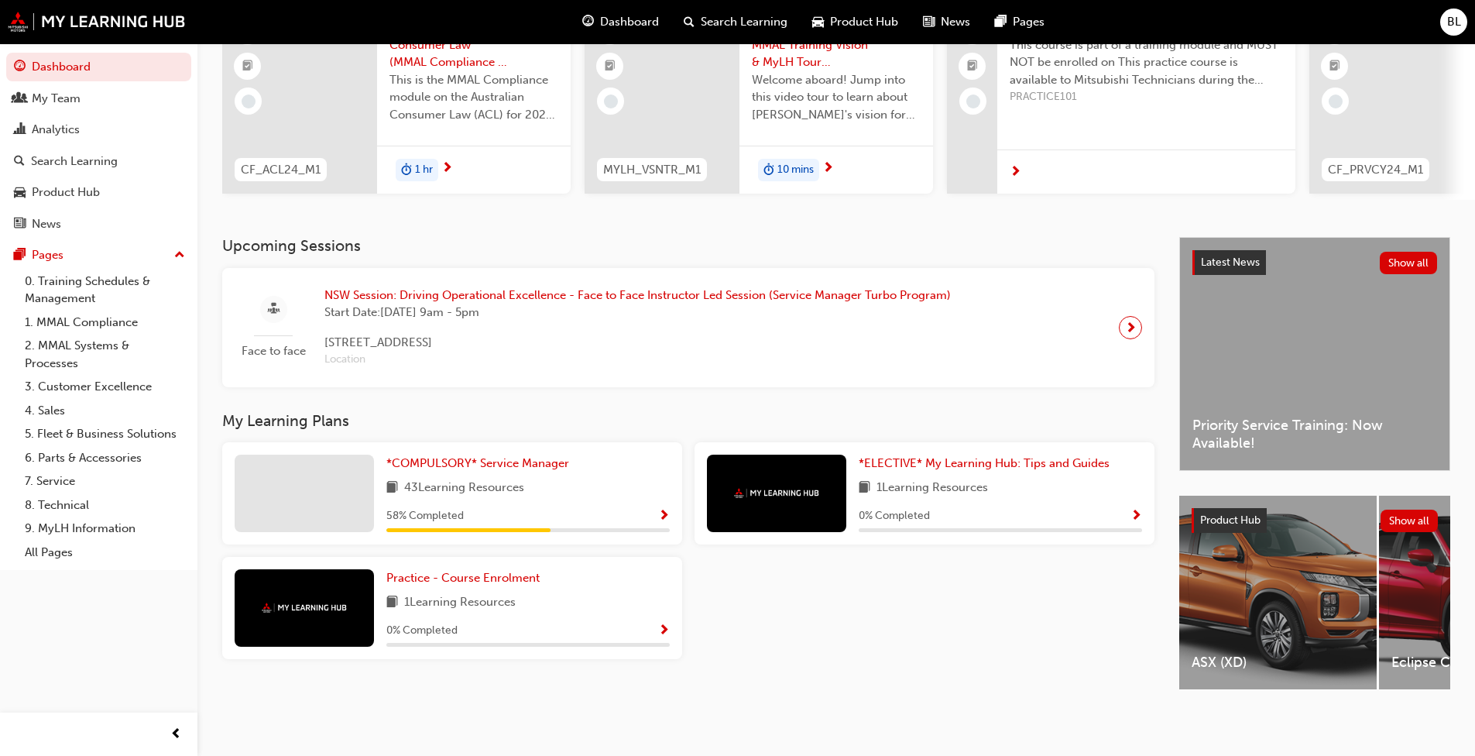
scroll to position [170, 0]
click at [413, 456] on span "*COMPULSORY* Service Manager" at bounding box center [477, 463] width 183 height 14
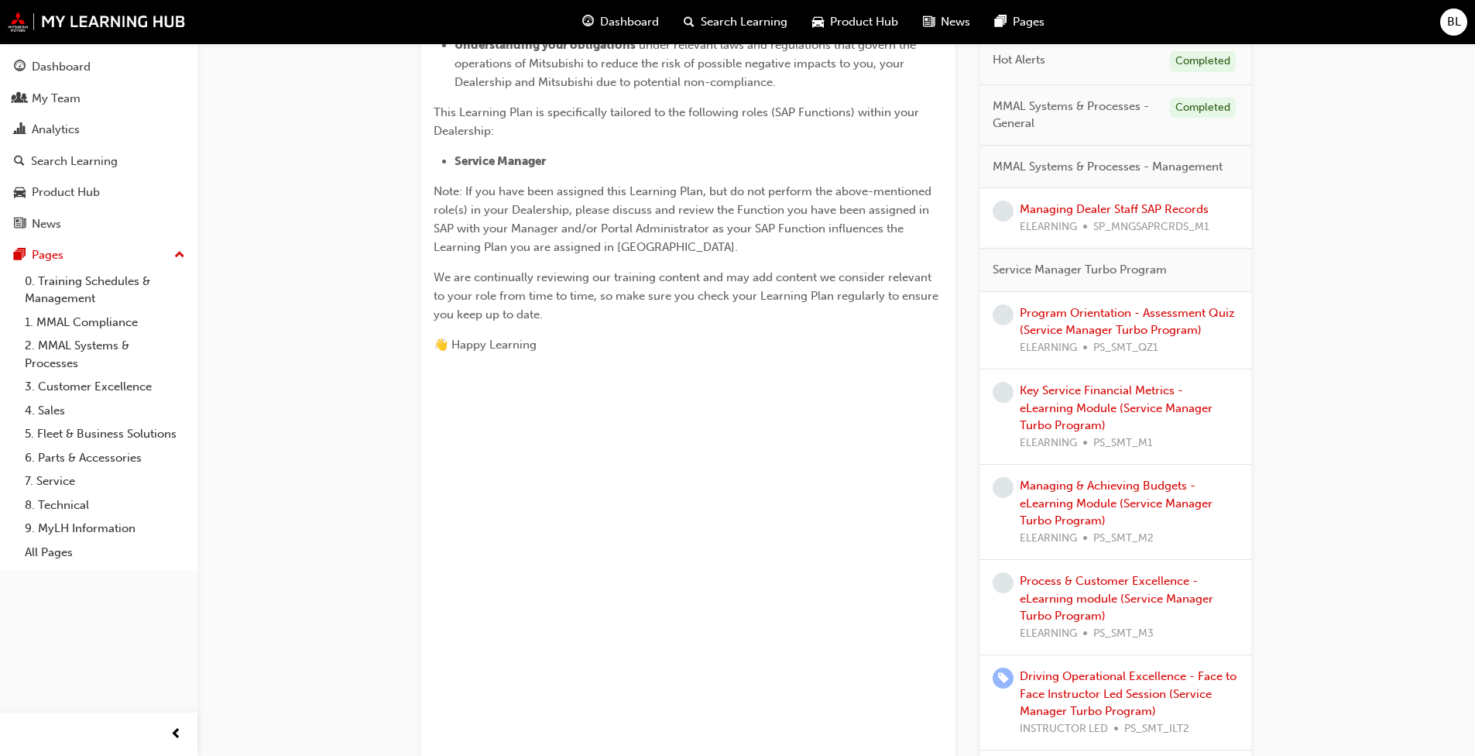
scroll to position [542, 0]
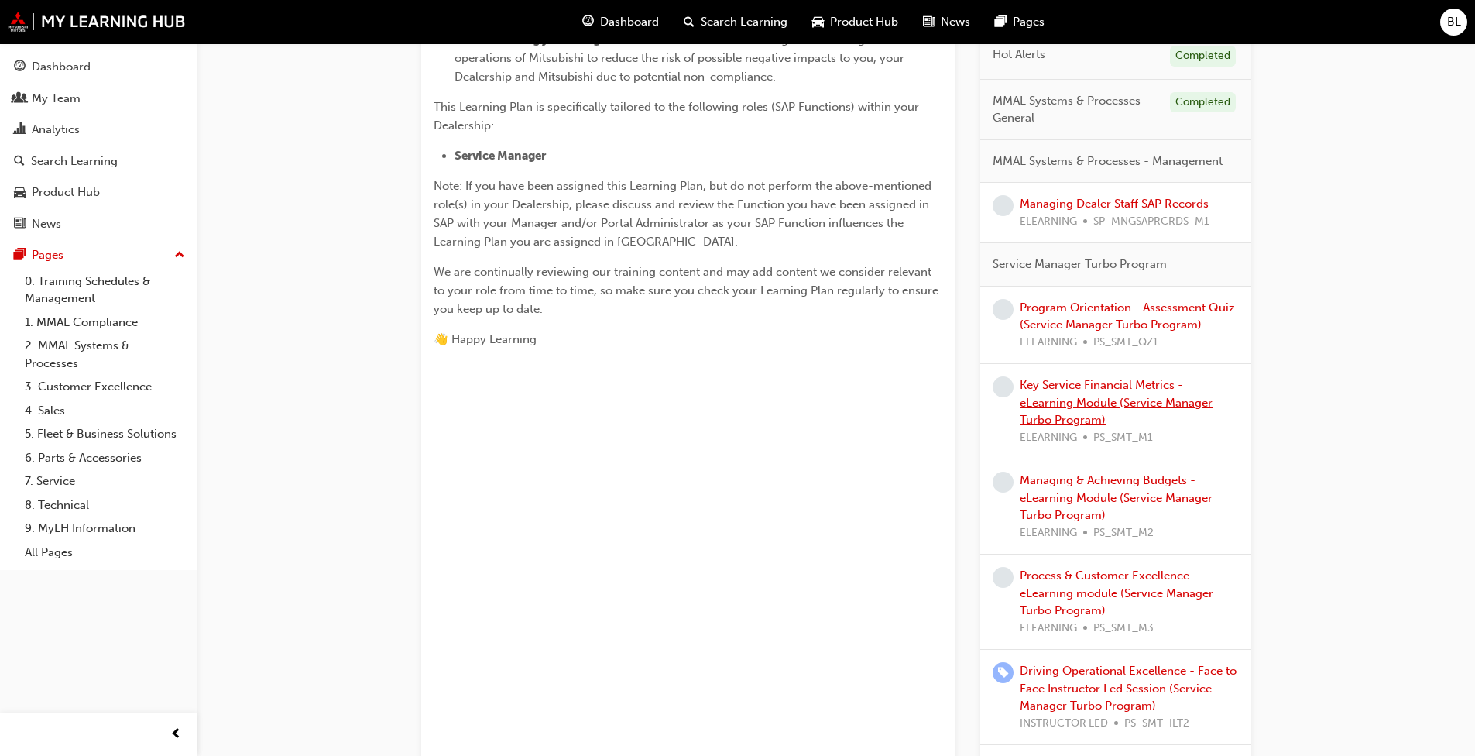
click at [773, 384] on link "Key Service Financial Metrics - eLearning Module (Service Manager Turbo Program)" at bounding box center [1116, 402] width 193 height 49
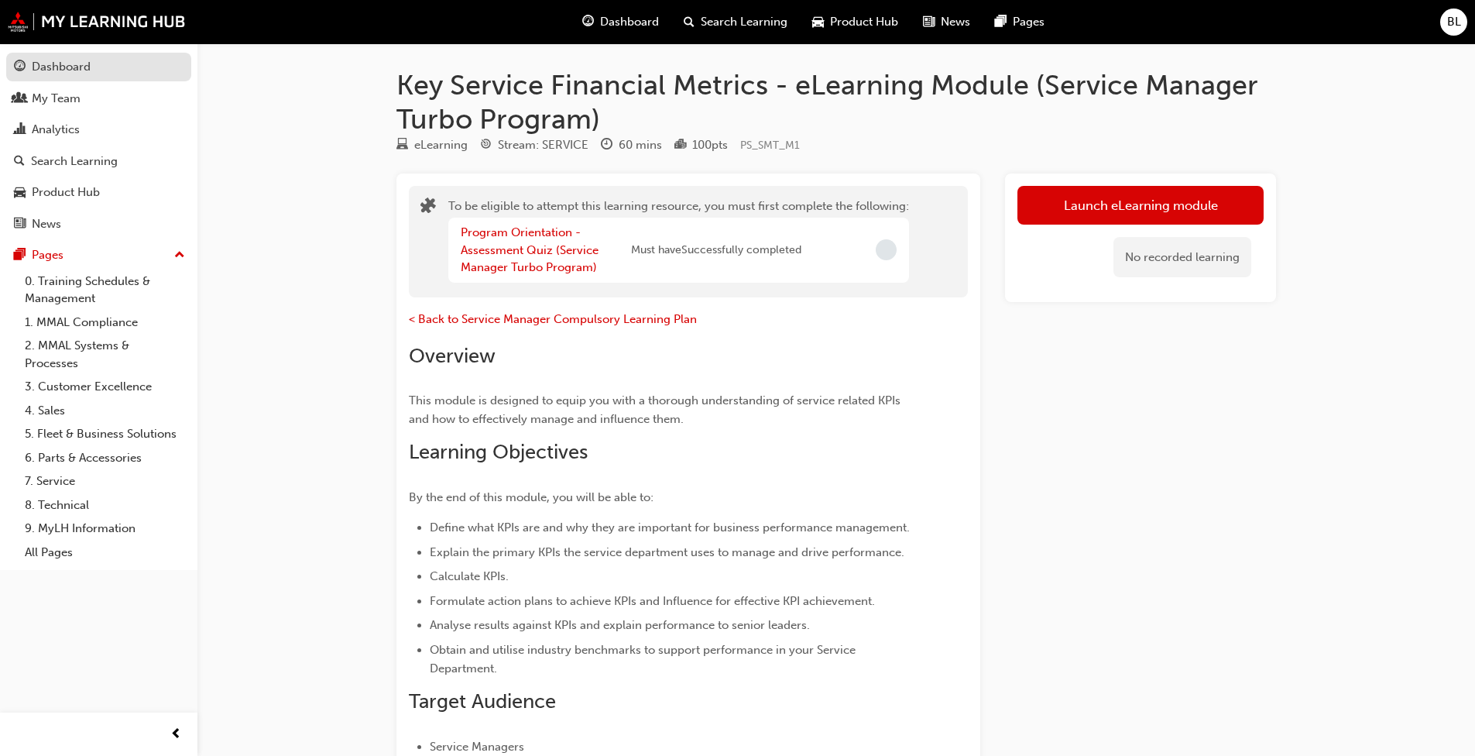
click at [61, 77] on link "Dashboard" at bounding box center [98, 67] width 185 height 29
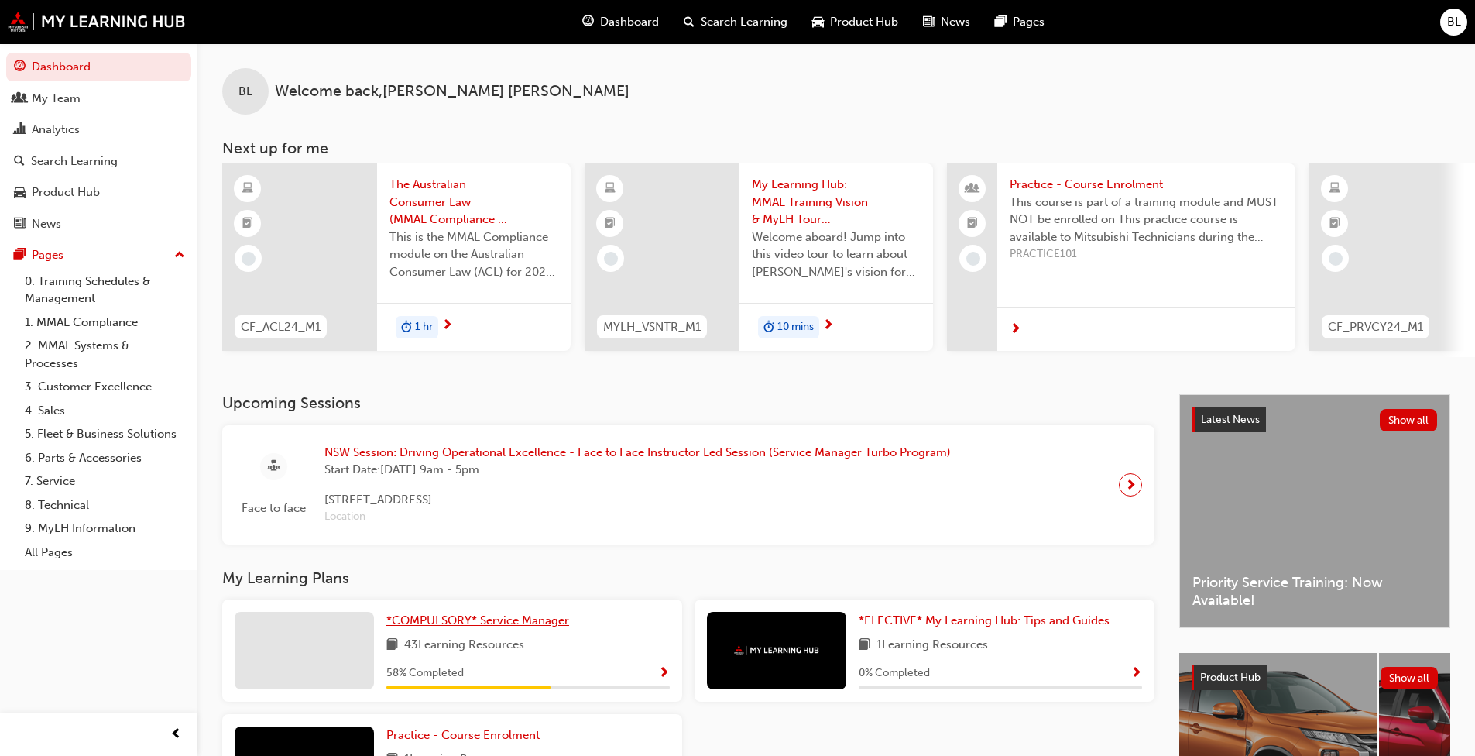
click at [447, 580] on span "*COMPULSORY* Service Manager" at bounding box center [477, 620] width 183 height 14
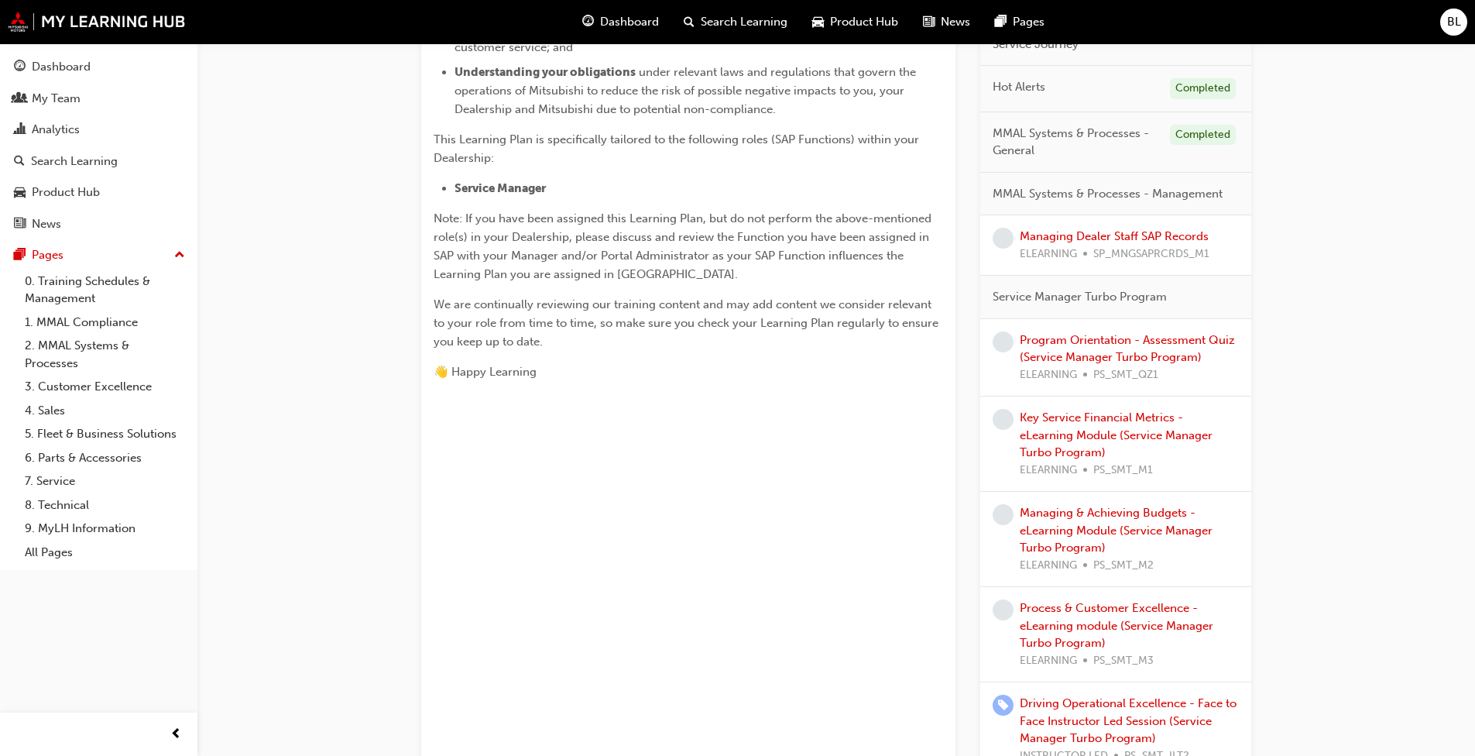
scroll to position [542, 0]
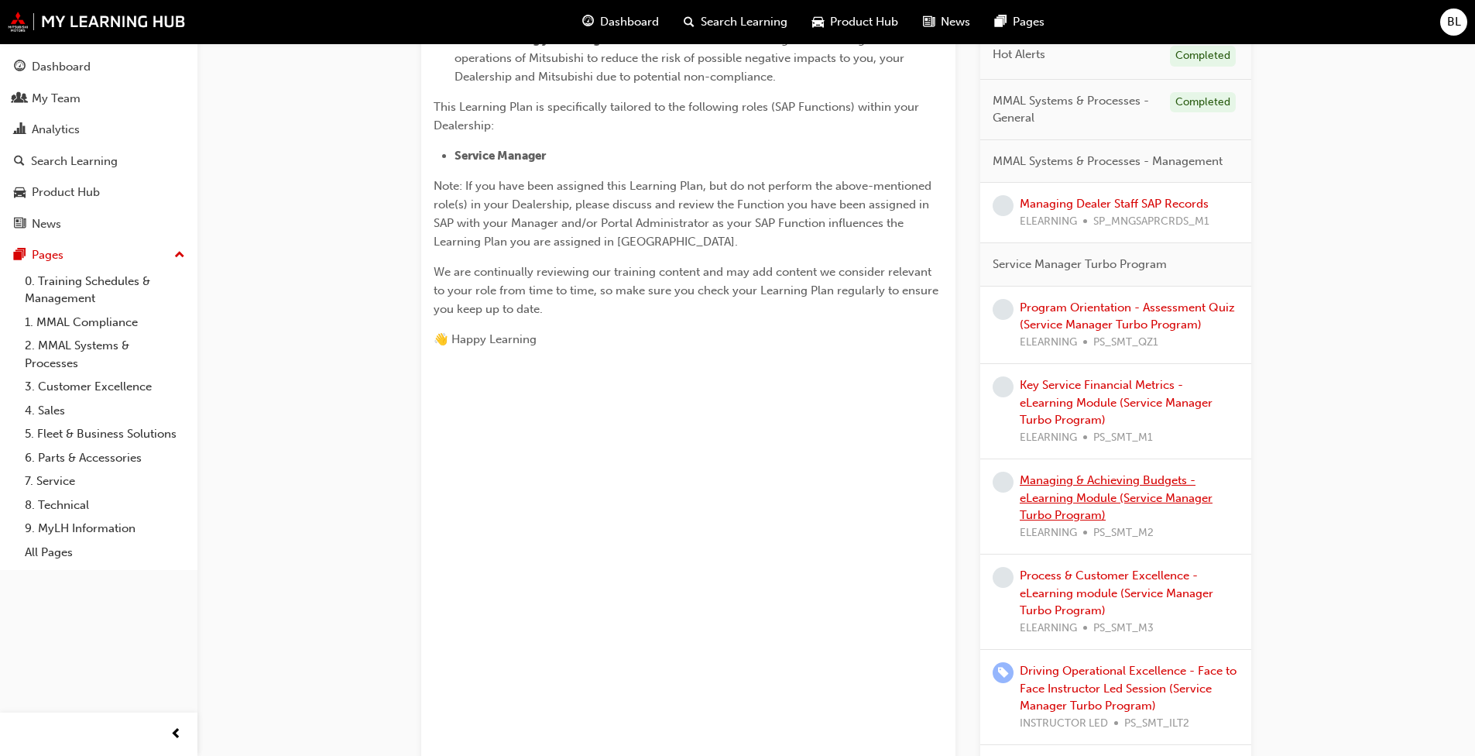
click at [773, 493] on link "Managing & Achieving Budgets - eLearning Module (Service Manager Turbo Program)" at bounding box center [1116, 497] width 193 height 49
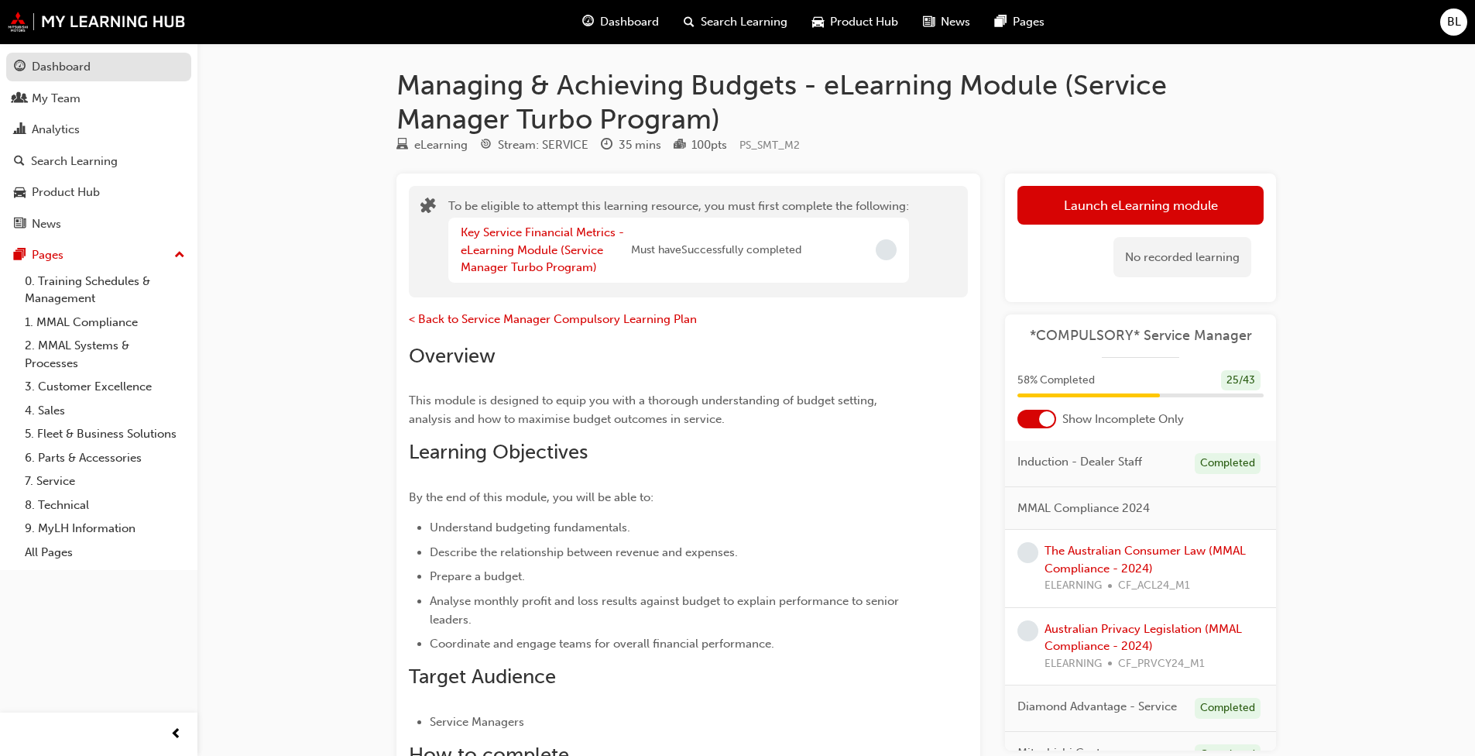
click at [62, 56] on link "Dashboard" at bounding box center [98, 67] width 185 height 29
